Goal: Task Accomplishment & Management: Complete application form

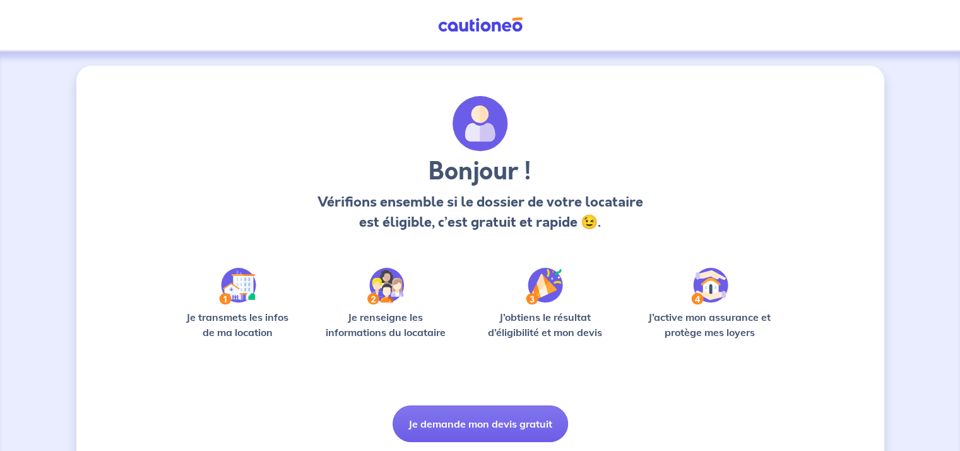
scroll to position [42, 0]
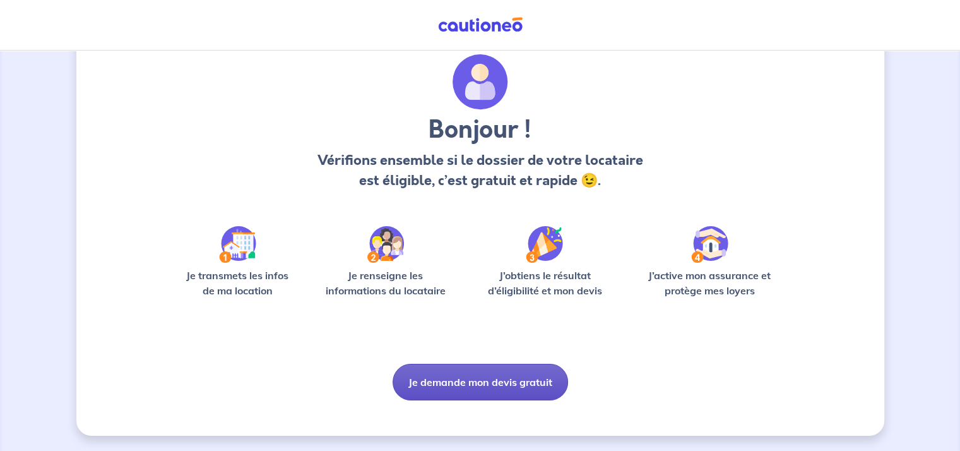
click at [488, 375] on button "Je demande mon devis gratuit" at bounding box center [479, 381] width 175 height 37
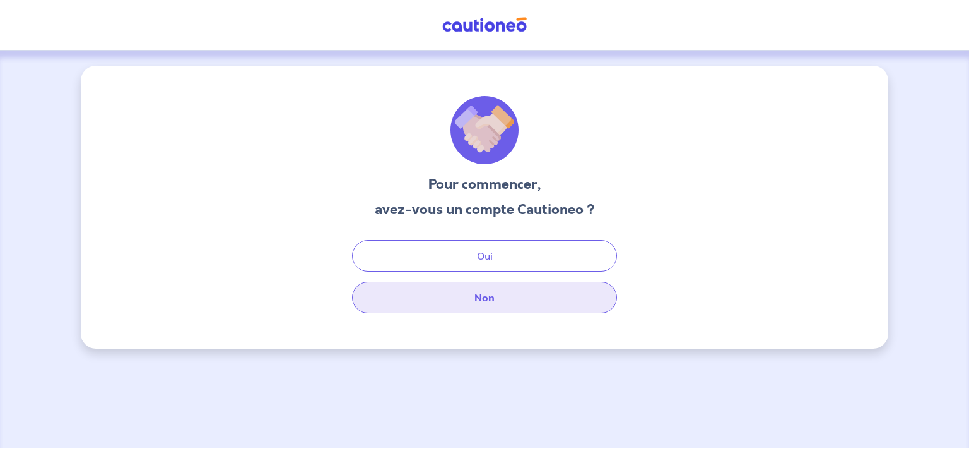
click at [500, 307] on button "Non" at bounding box center [484, 297] width 265 height 32
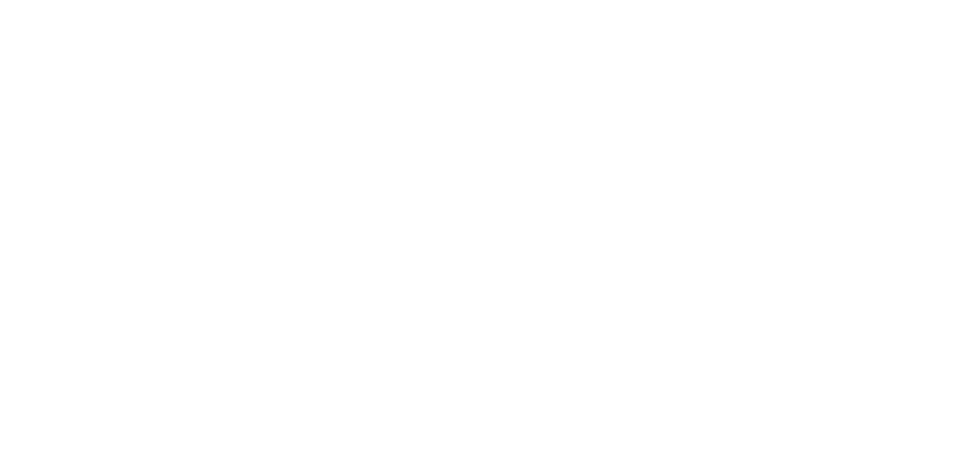
select select "FR"
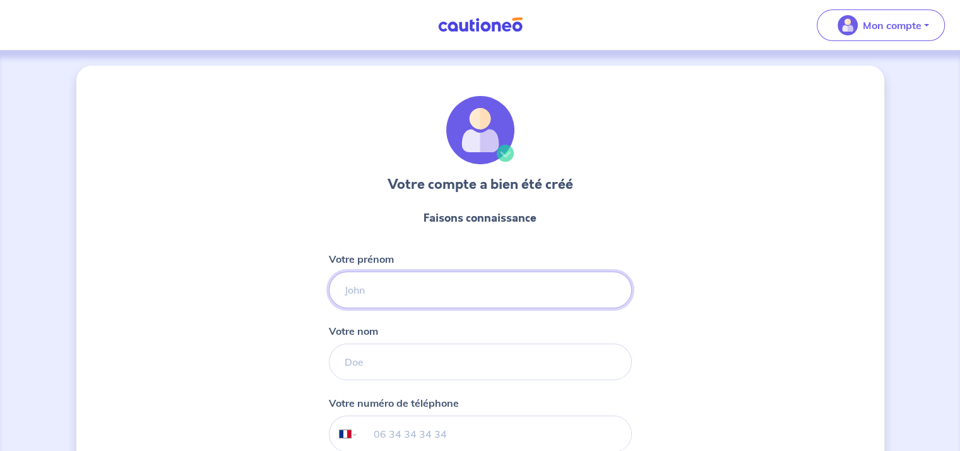
click at [478, 283] on input "Votre prénom" at bounding box center [480, 289] width 303 height 37
click at [468, 285] on input "Votre prénom" at bounding box center [480, 289] width 303 height 37
type input "[PERSON_NAME]"
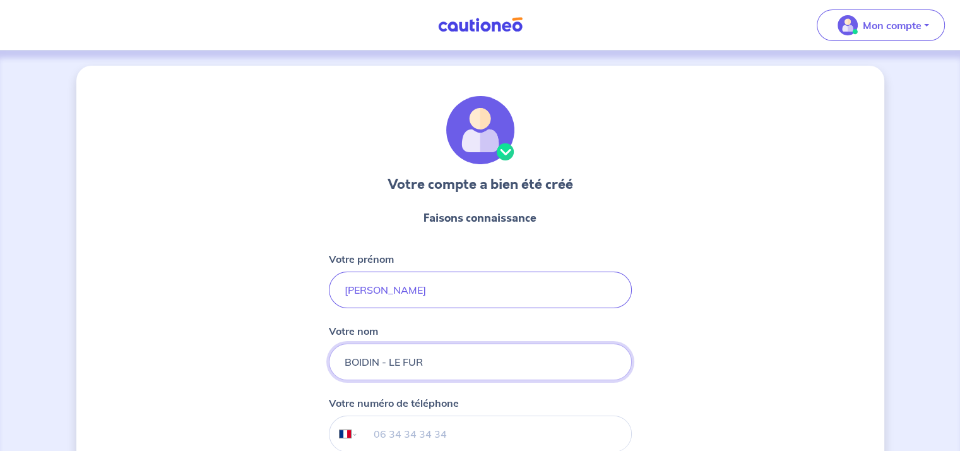
type input "BOIDIN - LE FUR"
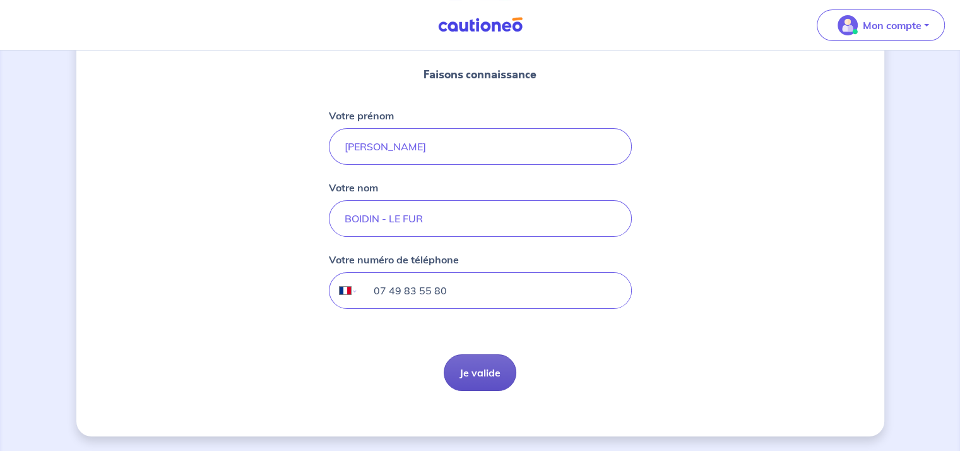
type input "07 49 83 55 80"
click at [471, 360] on button "Je valide" at bounding box center [480, 372] width 73 height 37
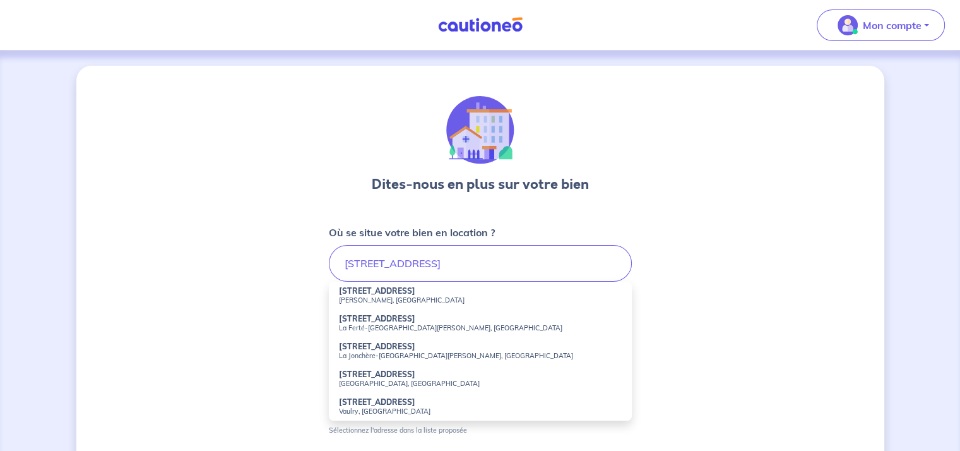
click at [420, 290] on li "[STREET_ADDRESS][PERSON_NAME]" at bounding box center [480, 295] width 303 height 28
type input "[STREET_ADDRESS][PERSON_NAME]"
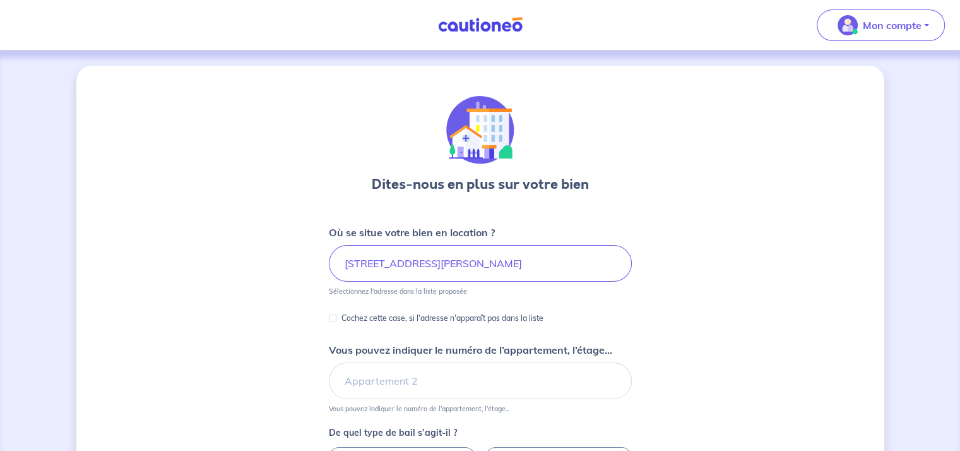
scroll to position [63, 0]
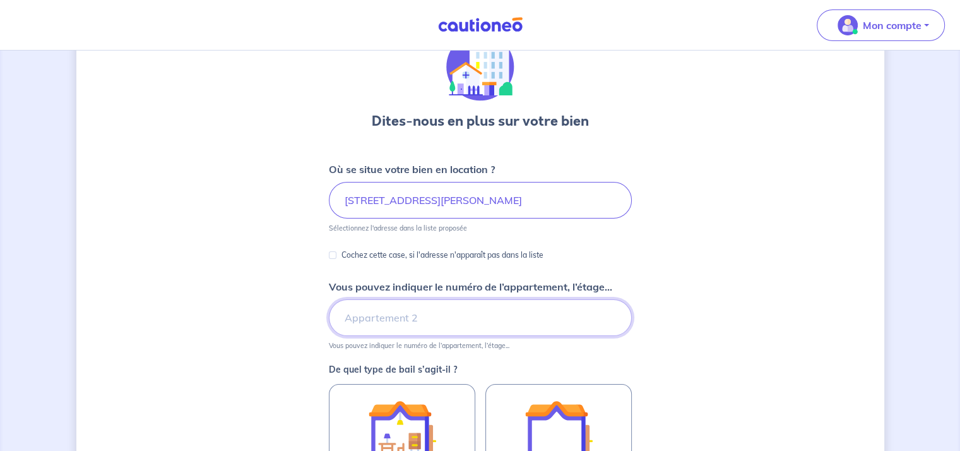
click at [444, 320] on input "Vous pouvez indiquer le numéro de l’appartement, l’étage..." at bounding box center [480, 317] width 303 height 37
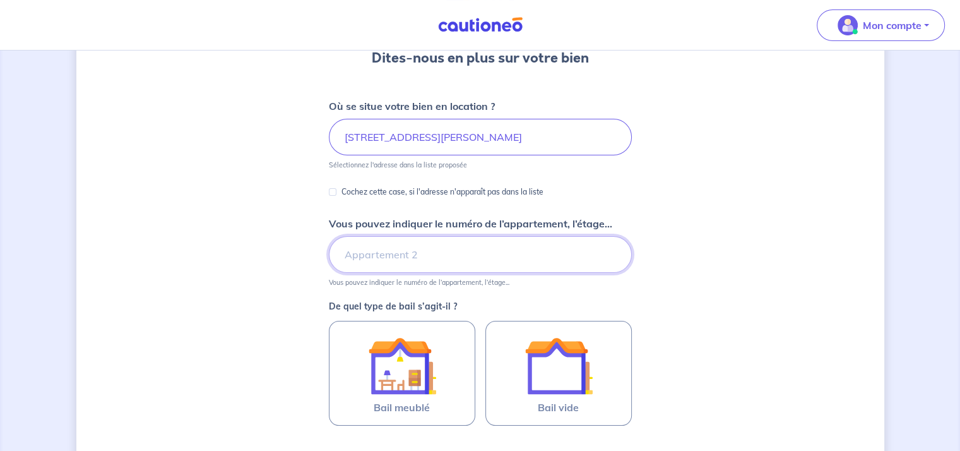
scroll to position [252, 0]
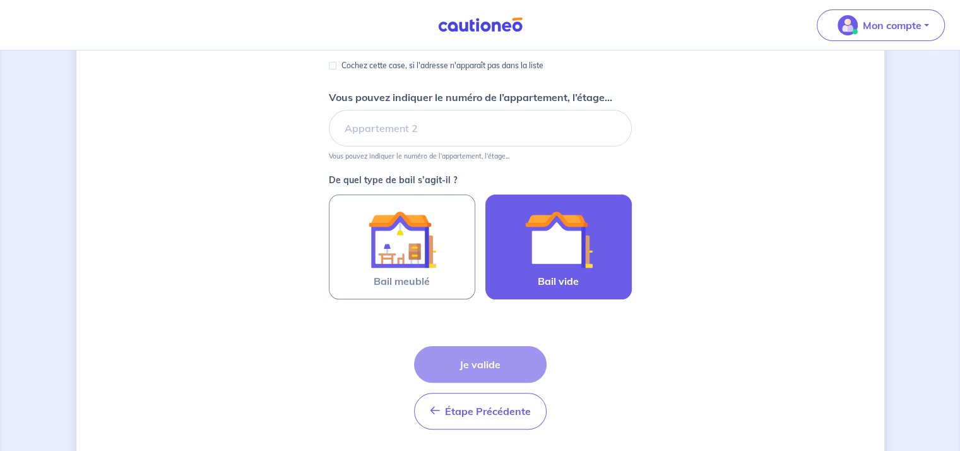
click at [517, 256] on div at bounding box center [558, 239] width 115 height 68
click at [0, 0] on input "Bail vide" at bounding box center [0, 0] width 0 height 0
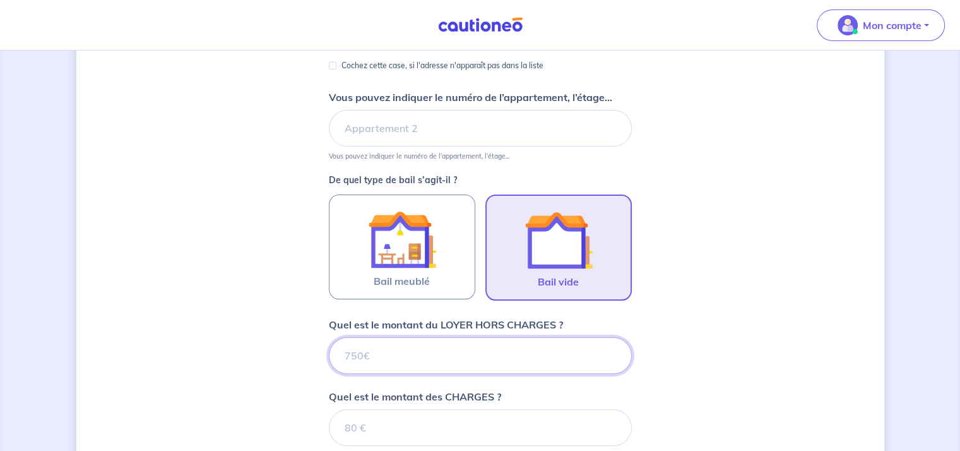
scroll to position [520, 0]
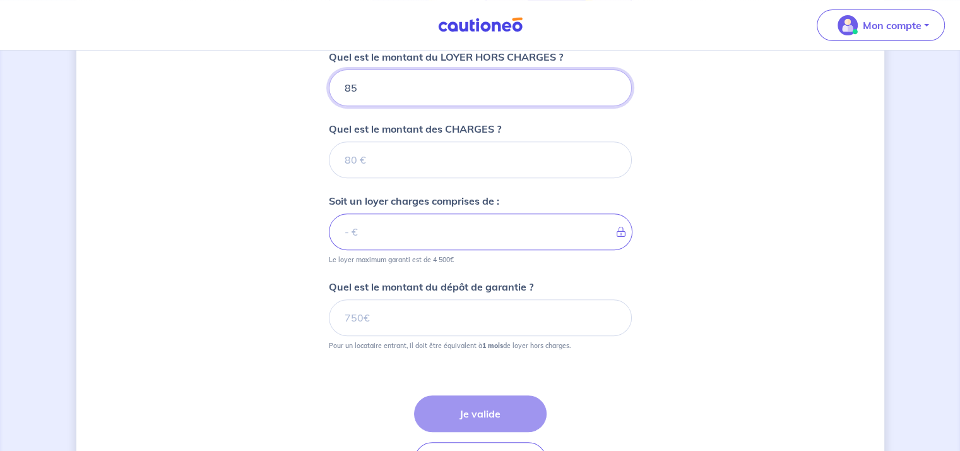
type input "850"
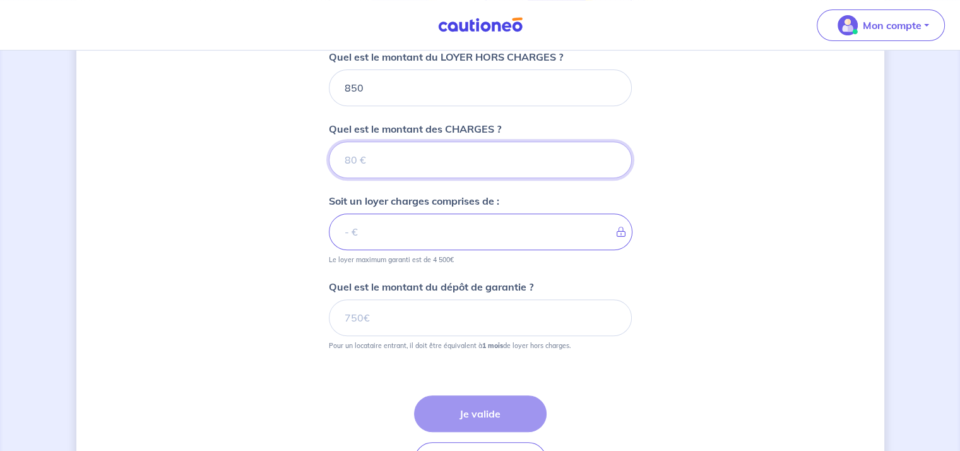
click at [423, 158] on input "Quel est le montant des CHARGES ?" at bounding box center [480, 159] width 303 height 37
type input "22"
type input "872"
type input "22"
click at [767, 271] on div "Dites-nous en plus sur votre bien Où se situe votre bien en location ? [STREET_…" at bounding box center [480, 35] width 808 height 978
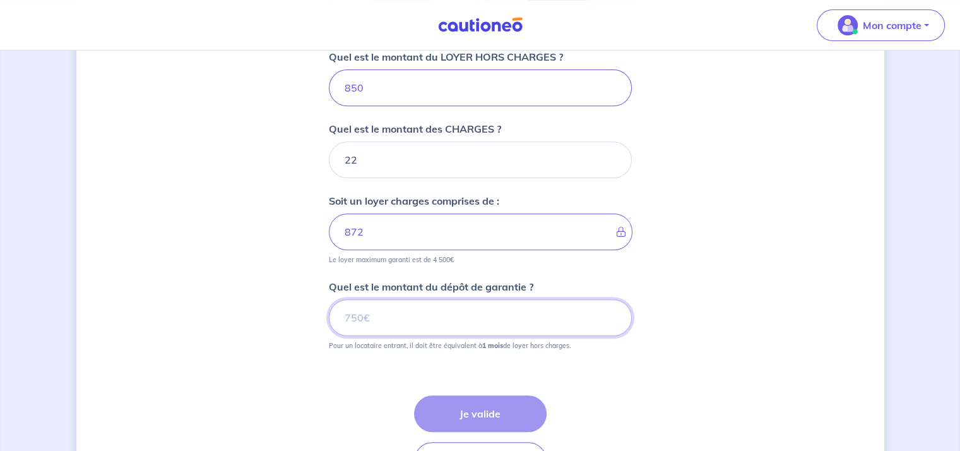
drag, startPoint x: 411, startPoint y: 316, endPoint x: 339, endPoint y: 313, distance: 72.0
click at [339, 313] on input "Quel est le montant du dépôt de garantie ?" at bounding box center [480, 317] width 303 height 37
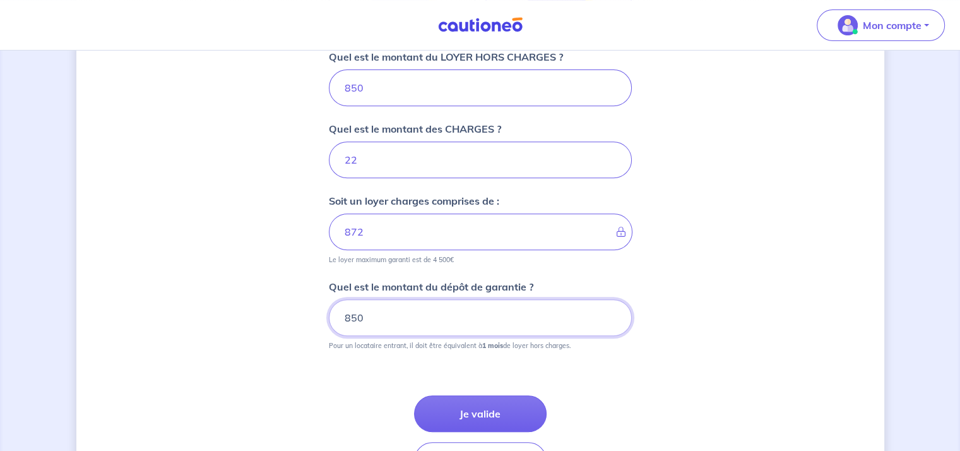
type input "850"
click at [757, 381] on div "Dites-nous en plus sur votre bien Où se situe votre bien en location ? [STREET_…" at bounding box center [480, 35] width 808 height 978
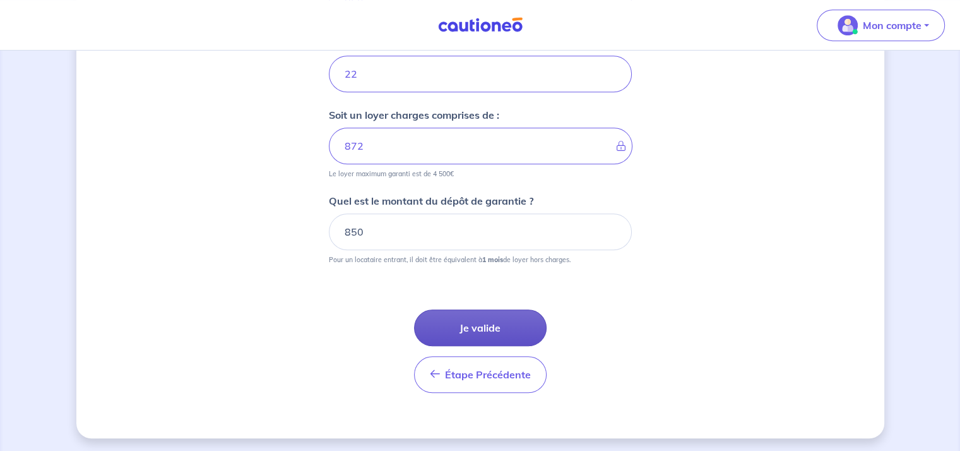
click at [502, 331] on button "Je valide" at bounding box center [480, 327] width 133 height 37
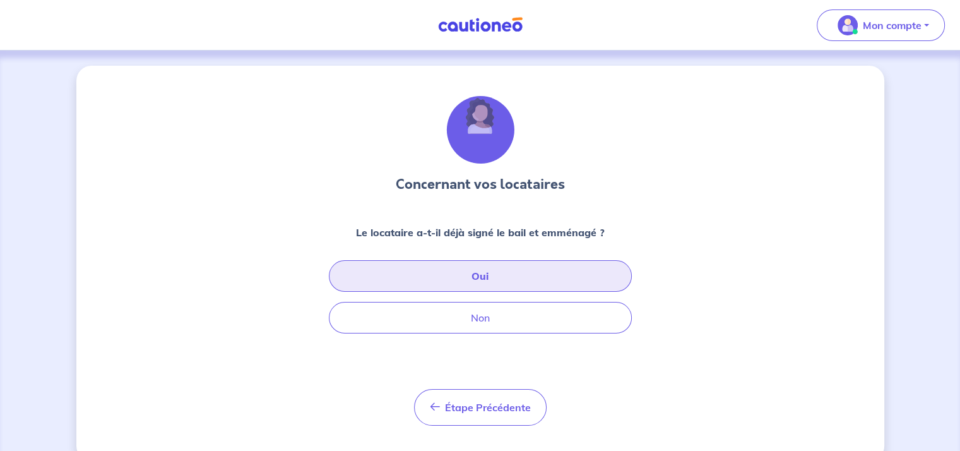
click at [520, 280] on button "Oui" at bounding box center [480, 276] width 303 height 32
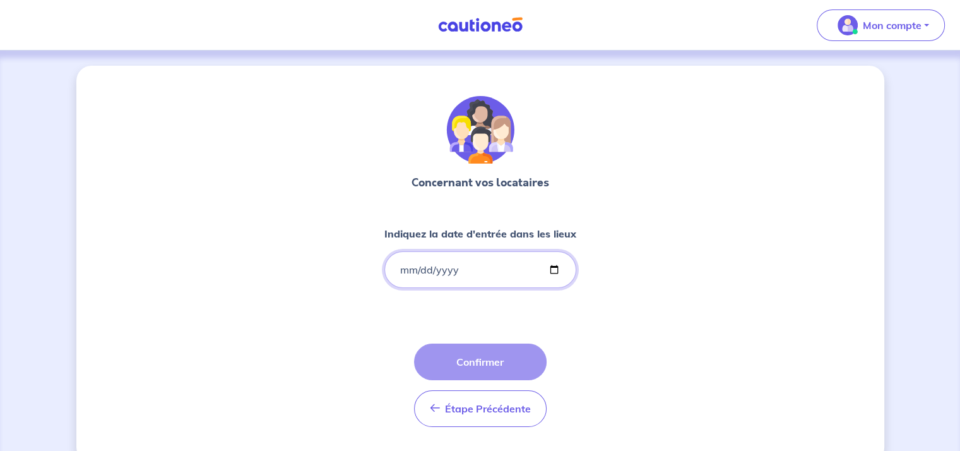
click at [488, 268] on input "Indiquez la date d'entrée dans les lieux" at bounding box center [480, 269] width 192 height 37
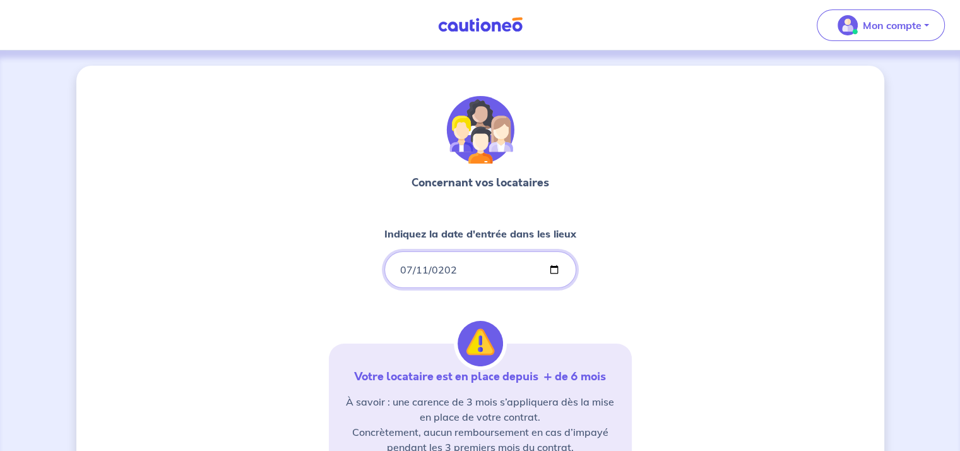
type input "[DATE]"
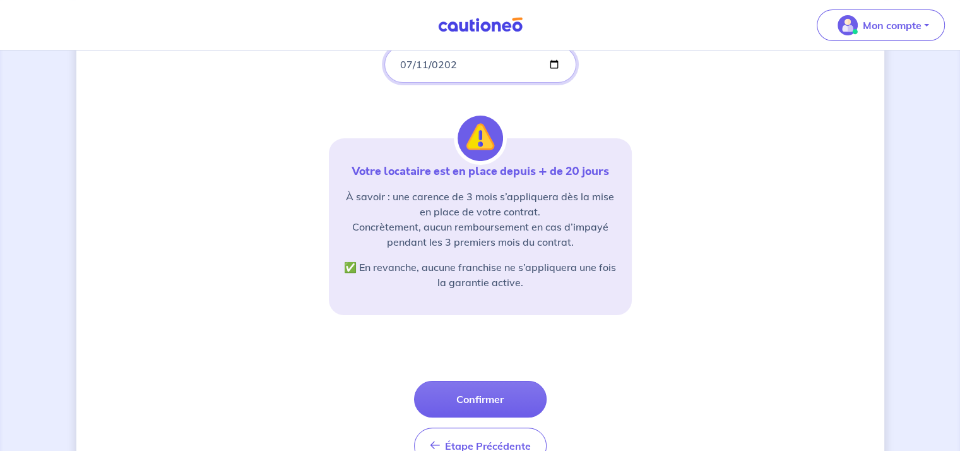
scroll to position [268, 0]
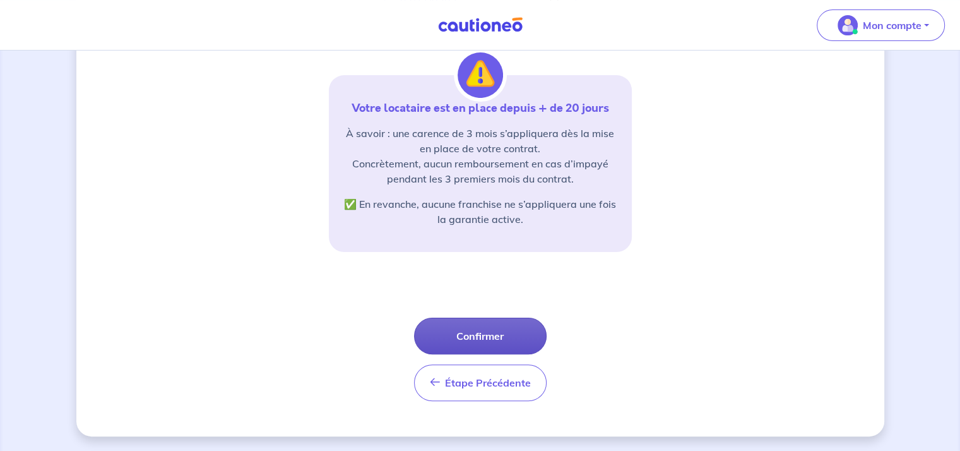
click at [493, 338] on button "Confirmer" at bounding box center [480, 335] width 133 height 37
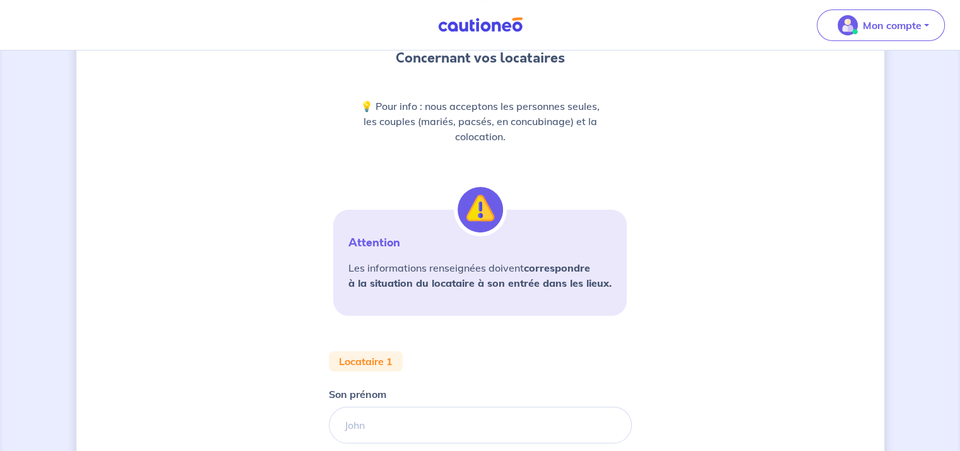
scroll to position [252, 0]
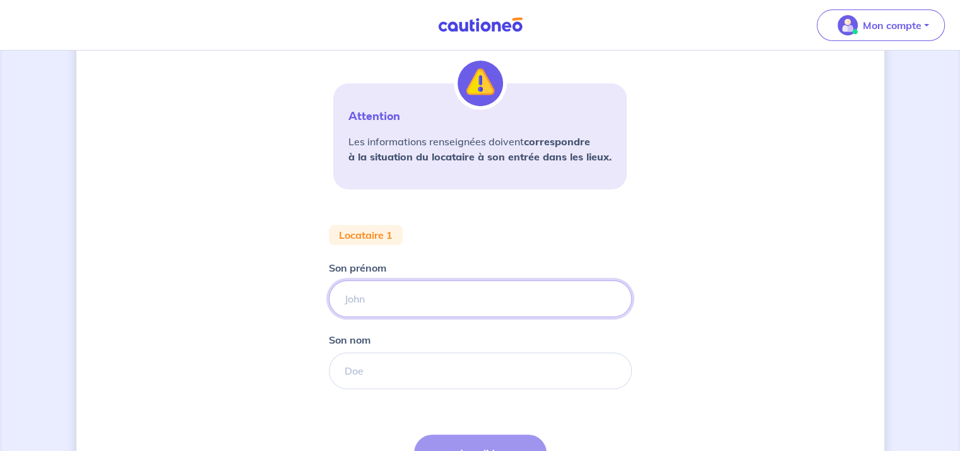
click at [428, 295] on input "Son prénom" at bounding box center [480, 298] width 303 height 37
type input "Lisiane"
click at [426, 366] on input "Son nom" at bounding box center [480, 370] width 303 height 37
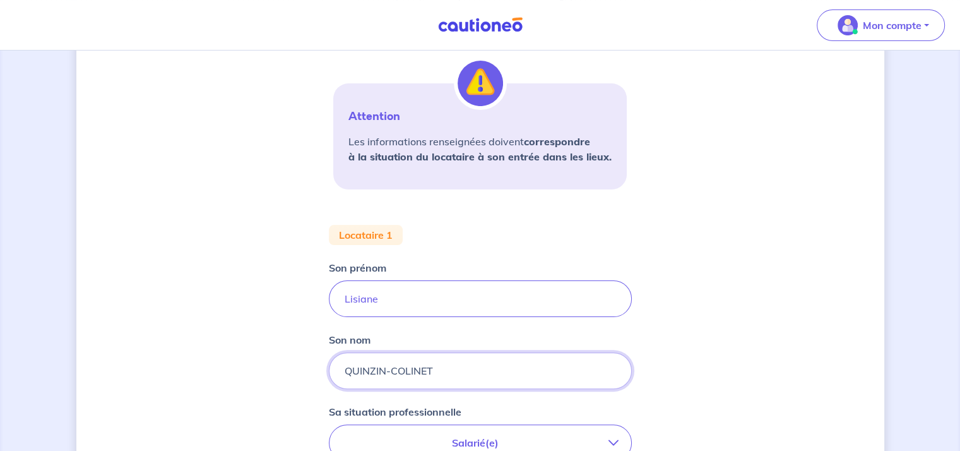
type input "QUINZIN-COLINET"
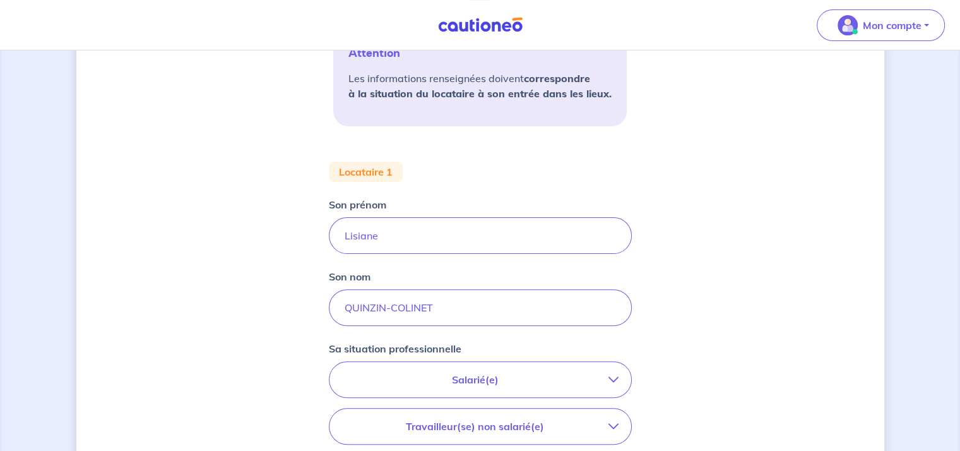
scroll to position [505, 0]
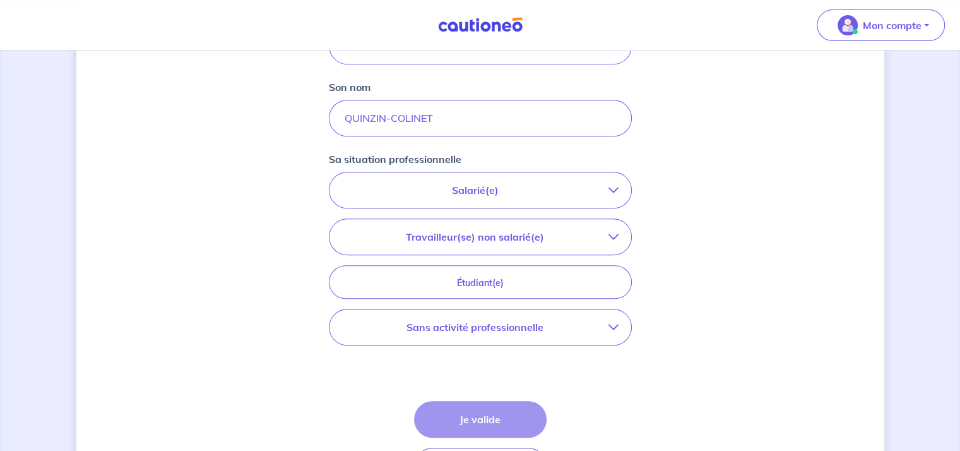
click at [553, 327] on p "Sans activité professionnelle" at bounding box center [475, 326] width 266 height 15
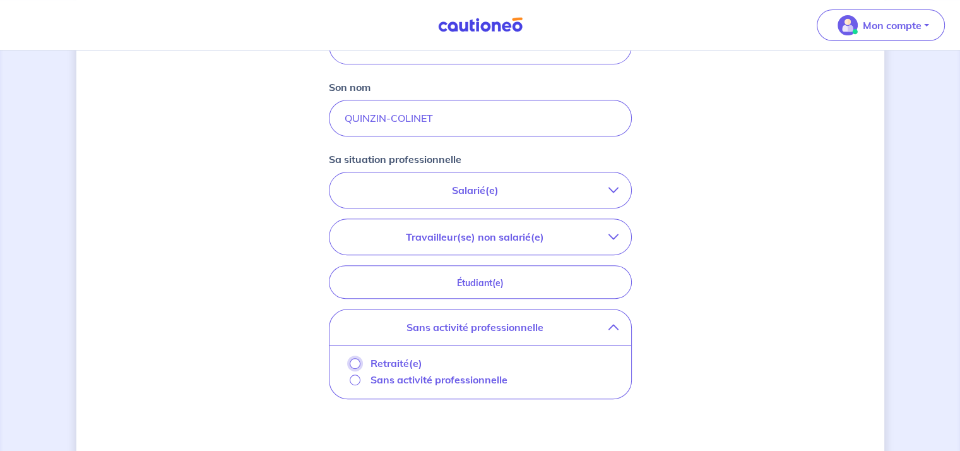
click at [359, 360] on input "Retraité(e)" at bounding box center [355, 363] width 11 height 11
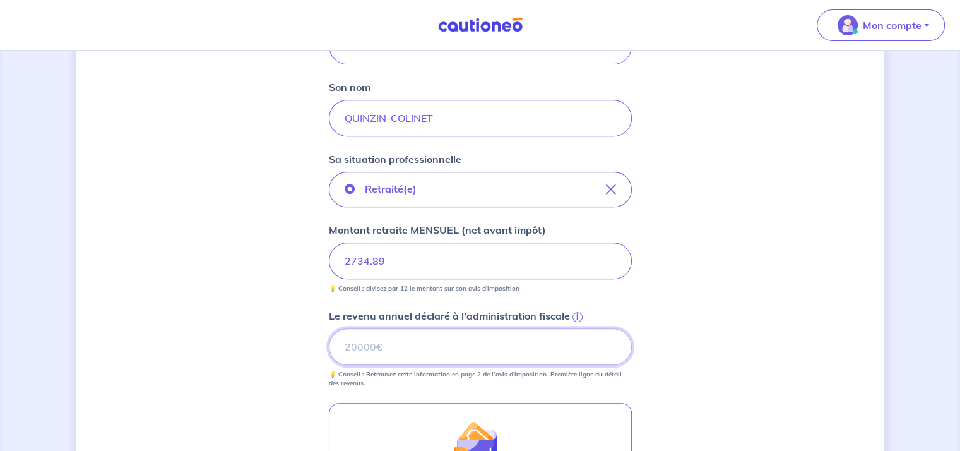
click at [504, 345] on input "Le revenu annuel déclaré à l'administration fiscale i" at bounding box center [480, 346] width 303 height 37
drag, startPoint x: 364, startPoint y: 346, endPoint x: 323, endPoint y: 346, distance: 41.0
click at [323, 346] on div "Concernant vos locataires 💡 Pour info : nous acceptons les personnes seules, le…" at bounding box center [480, 132] width 808 height 1142
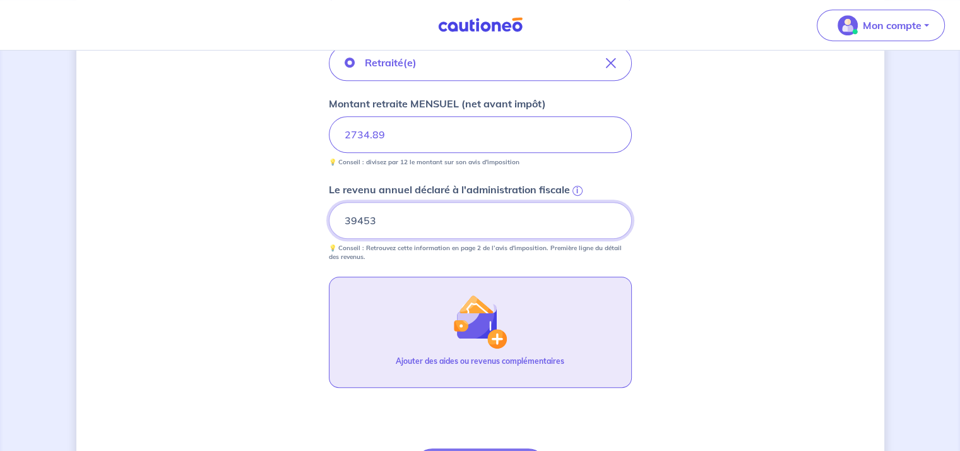
scroll to position [757, 0]
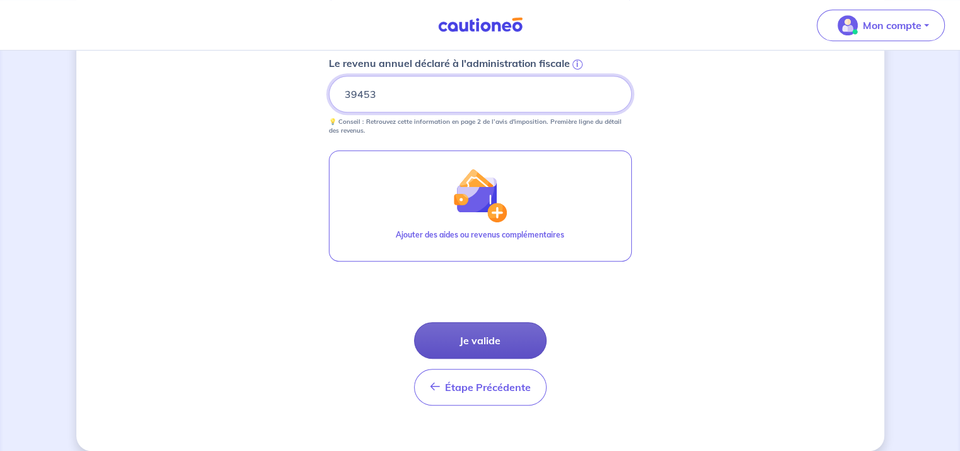
type input "39453"
click at [490, 341] on button "Je valide" at bounding box center [480, 340] width 133 height 37
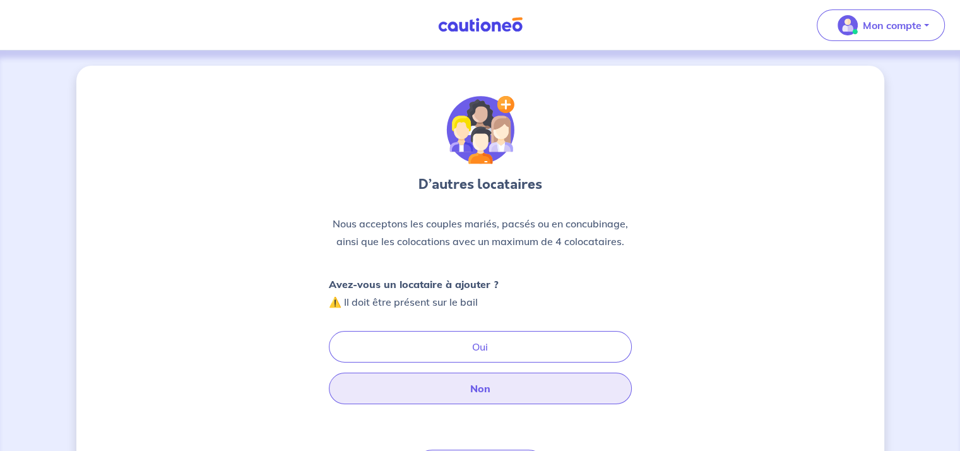
click at [477, 393] on button "Non" at bounding box center [480, 388] width 303 height 32
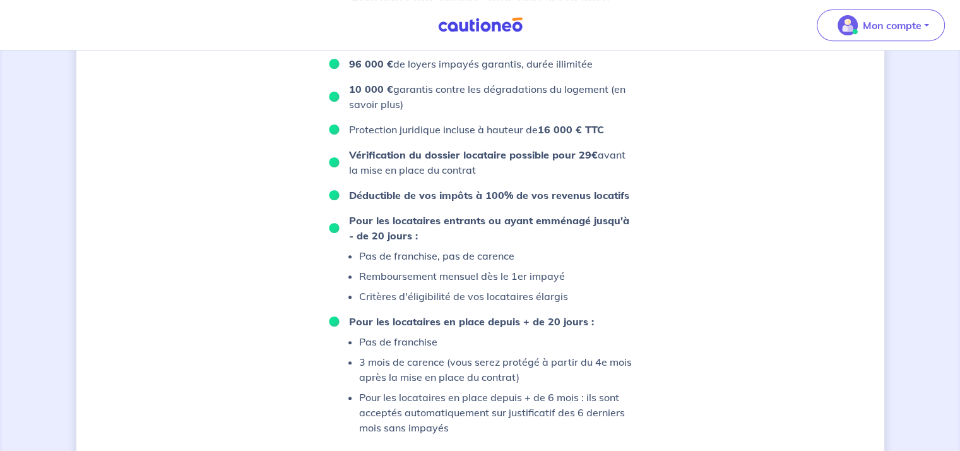
scroll to position [509, 0]
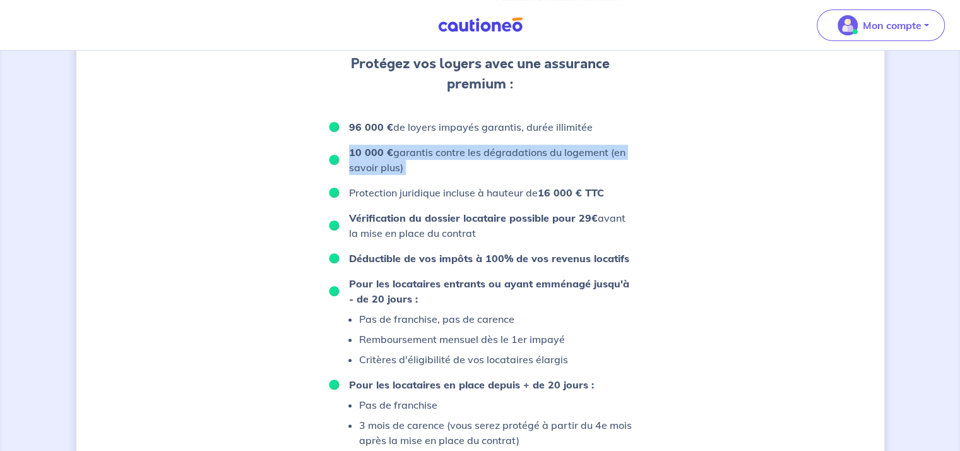
drag, startPoint x: 611, startPoint y: 193, endPoint x: 360, endPoint y: 141, distance: 255.9
click at [360, 141] on ul "96 000 € de loyers impayés garantis, durée illimitée 10 000 € garantis contre l…" at bounding box center [480, 308] width 303 height 379
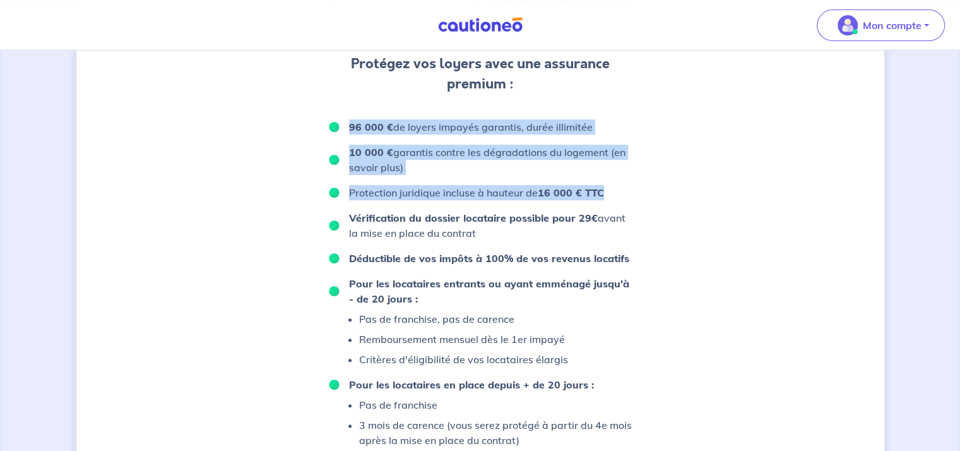
drag, startPoint x: 351, startPoint y: 123, endPoint x: 600, endPoint y: 190, distance: 258.1
click at [600, 190] on ul "96 000 € de loyers impayés garantis, durée illimitée 10 000 € garantis contre l…" at bounding box center [480, 308] width 303 height 379
copy ul "96 000 € de loyers impayés garantis, durée illimitée 10 000 € garantis contre l…"
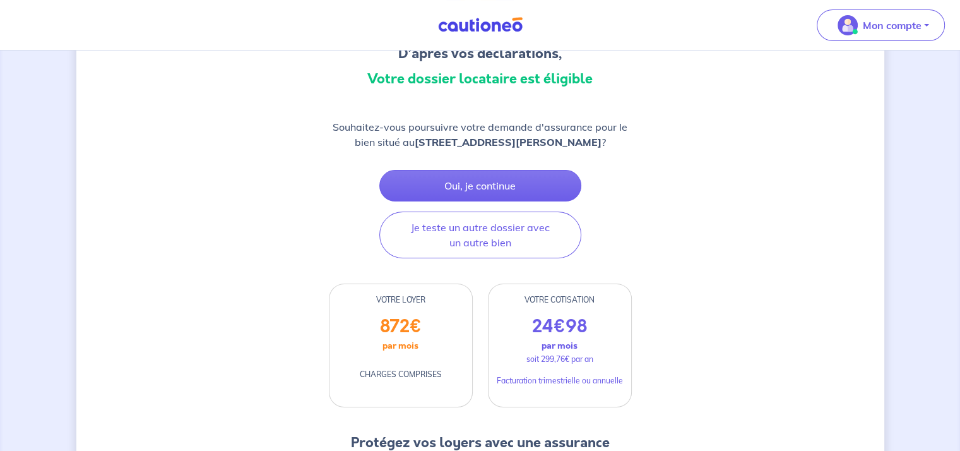
scroll to position [0, 0]
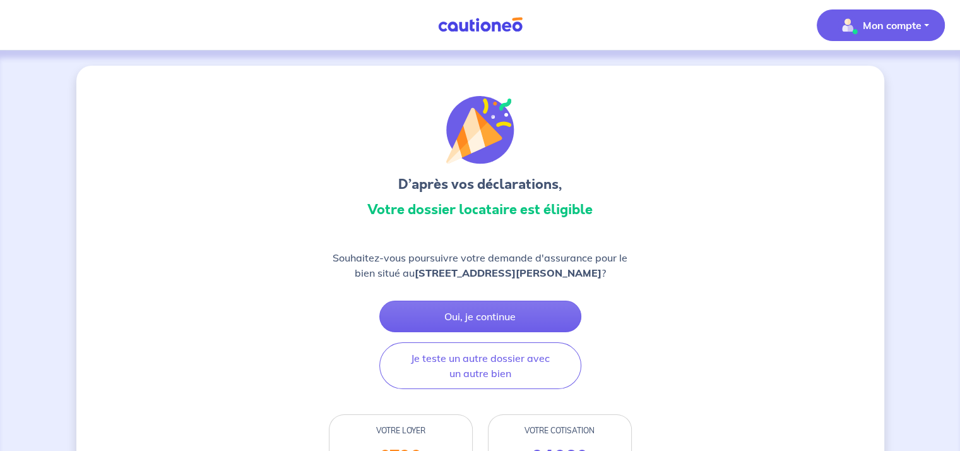
click at [883, 28] on p "Mon compte" at bounding box center [892, 25] width 59 height 15
click at [869, 83] on link "Mes informations" at bounding box center [868, 78] width 102 height 20
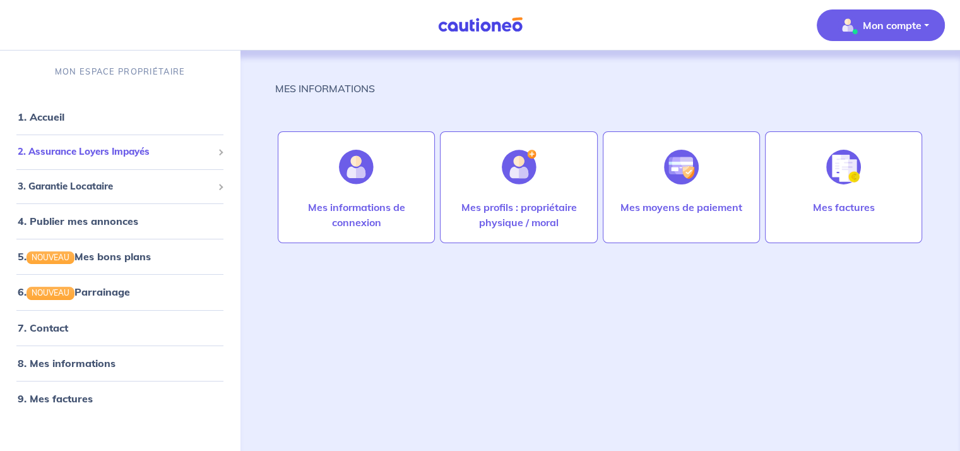
click at [101, 151] on span "2. Assurance Loyers Impayés" at bounding box center [115, 151] width 195 height 15
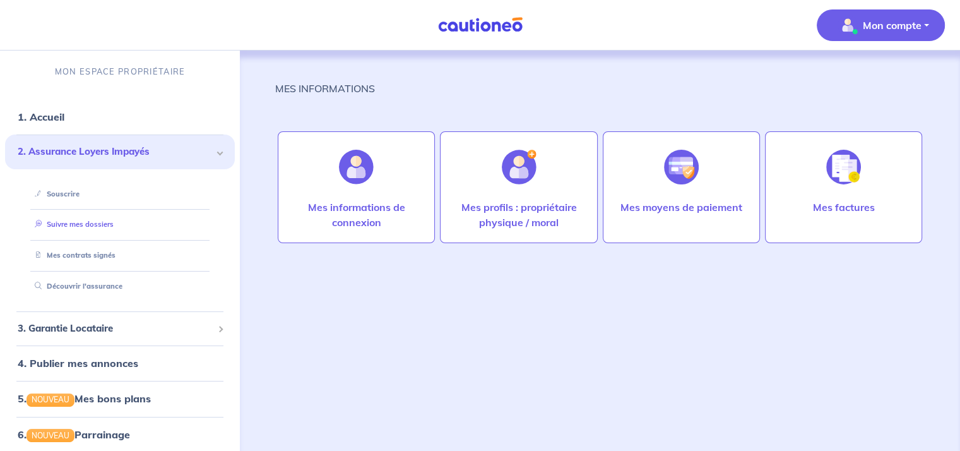
click at [88, 221] on link "Suivre mes dossiers" at bounding box center [72, 224] width 84 height 9
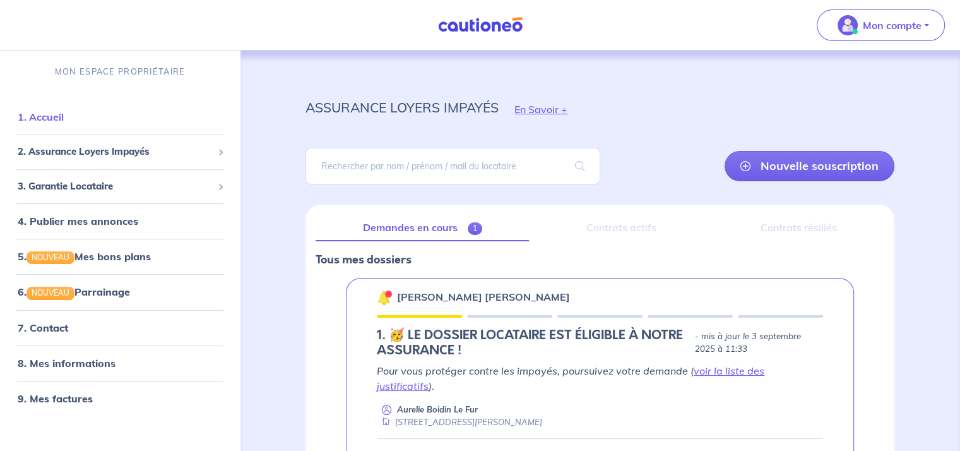
click at [61, 115] on link "1. Accueil" at bounding box center [41, 116] width 46 height 13
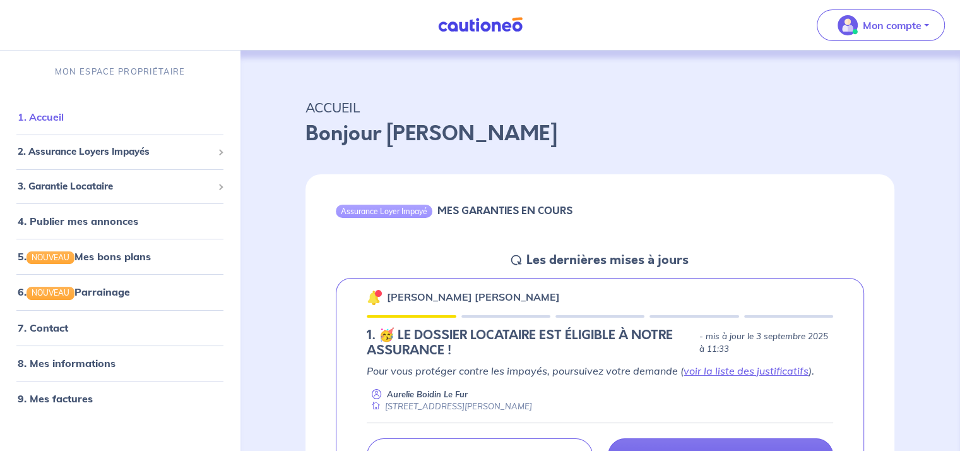
click at [56, 119] on link "1. Accueil" at bounding box center [41, 116] width 46 height 13
click at [105, 362] on link "8. Mes informations" at bounding box center [65, 363] width 94 height 13
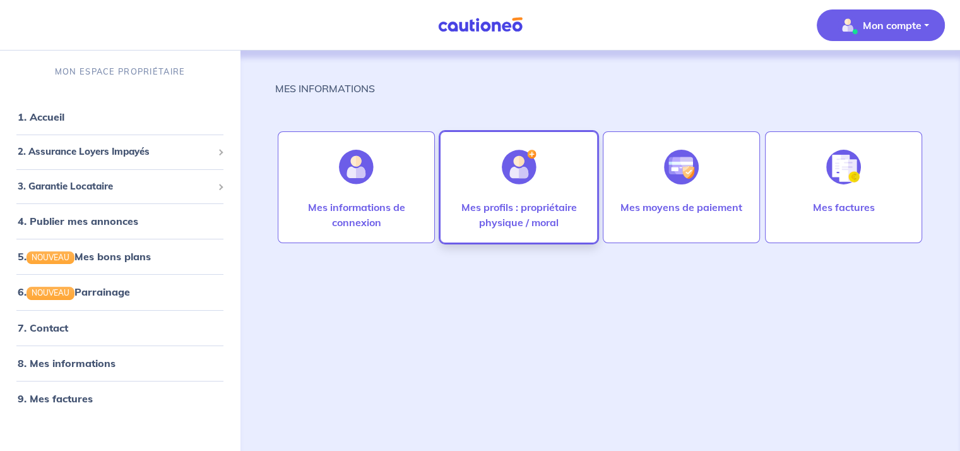
click at [493, 204] on p "Mes profils : propriétaire physique / moral" at bounding box center [518, 214] width 131 height 30
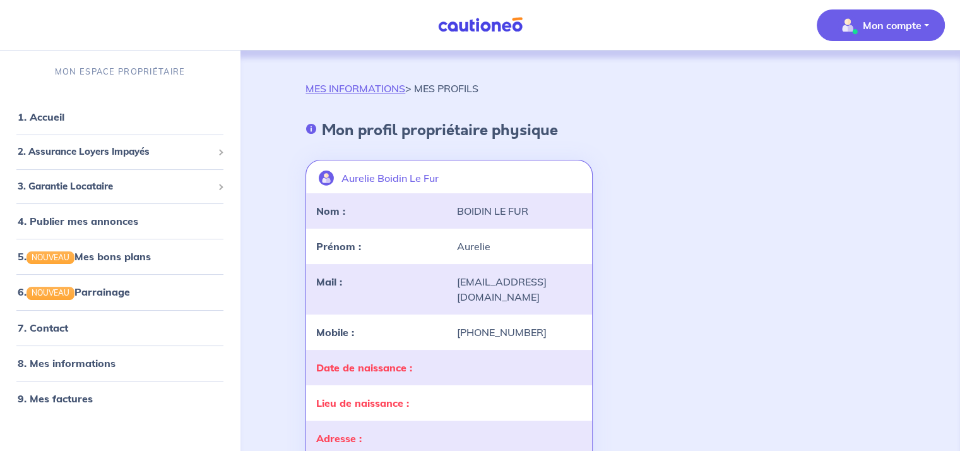
scroll to position [252, 0]
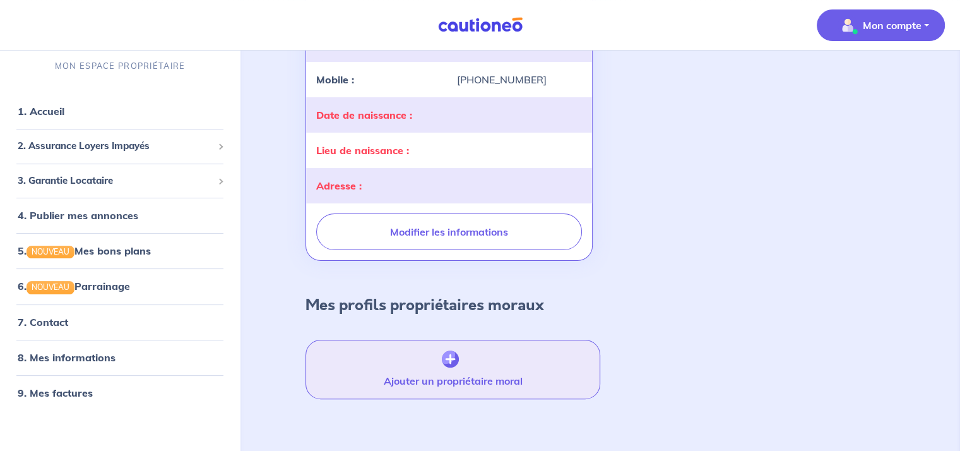
click at [462, 365] on button "Ajouter un propriétaire moral" at bounding box center [452, 368] width 294 height 59
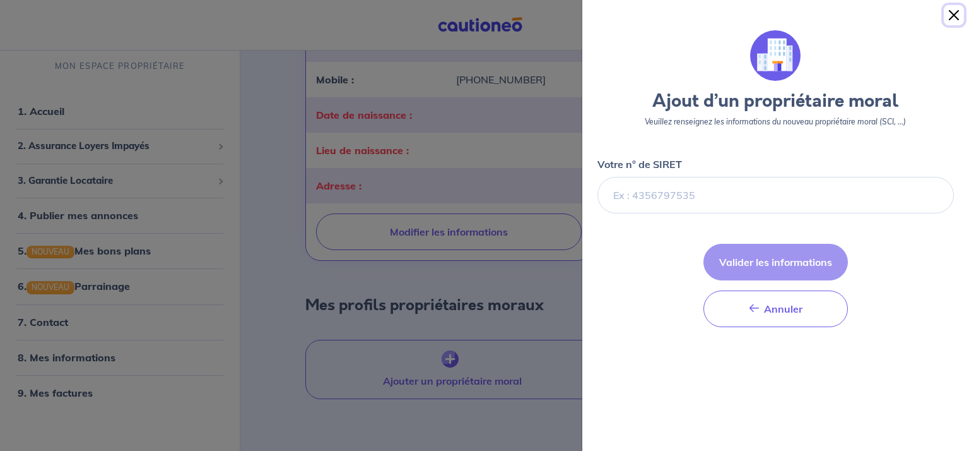
click at [954, 20] on button "Close" at bounding box center [954, 15] width 20 height 20
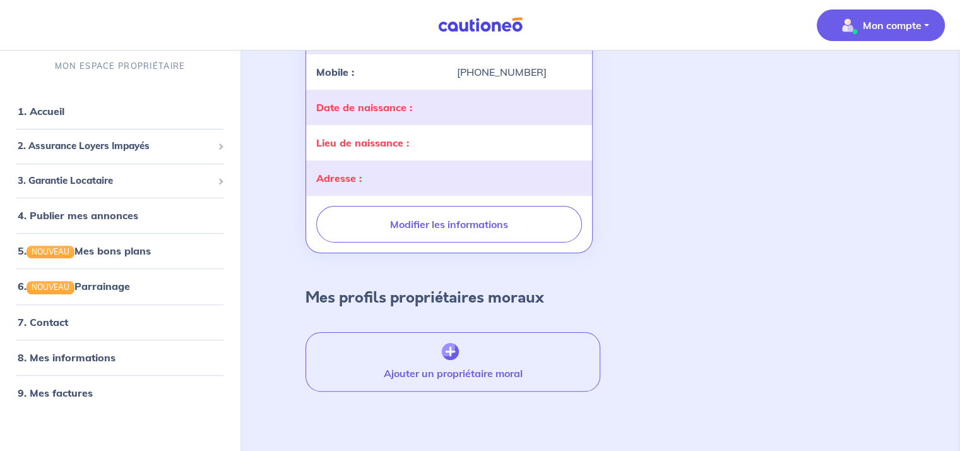
scroll to position [0, 0]
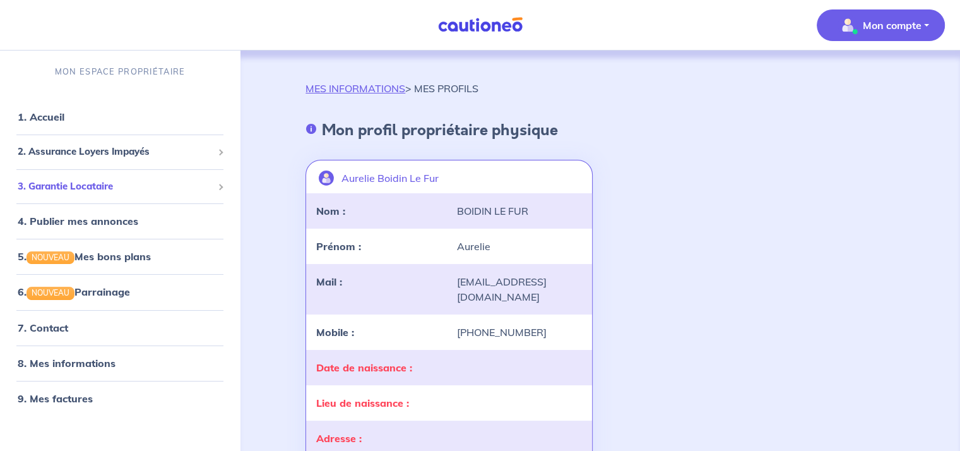
click at [98, 184] on span "3. Garantie Locataire" at bounding box center [115, 186] width 195 height 15
